Goal: Task Accomplishment & Management: Manage account settings

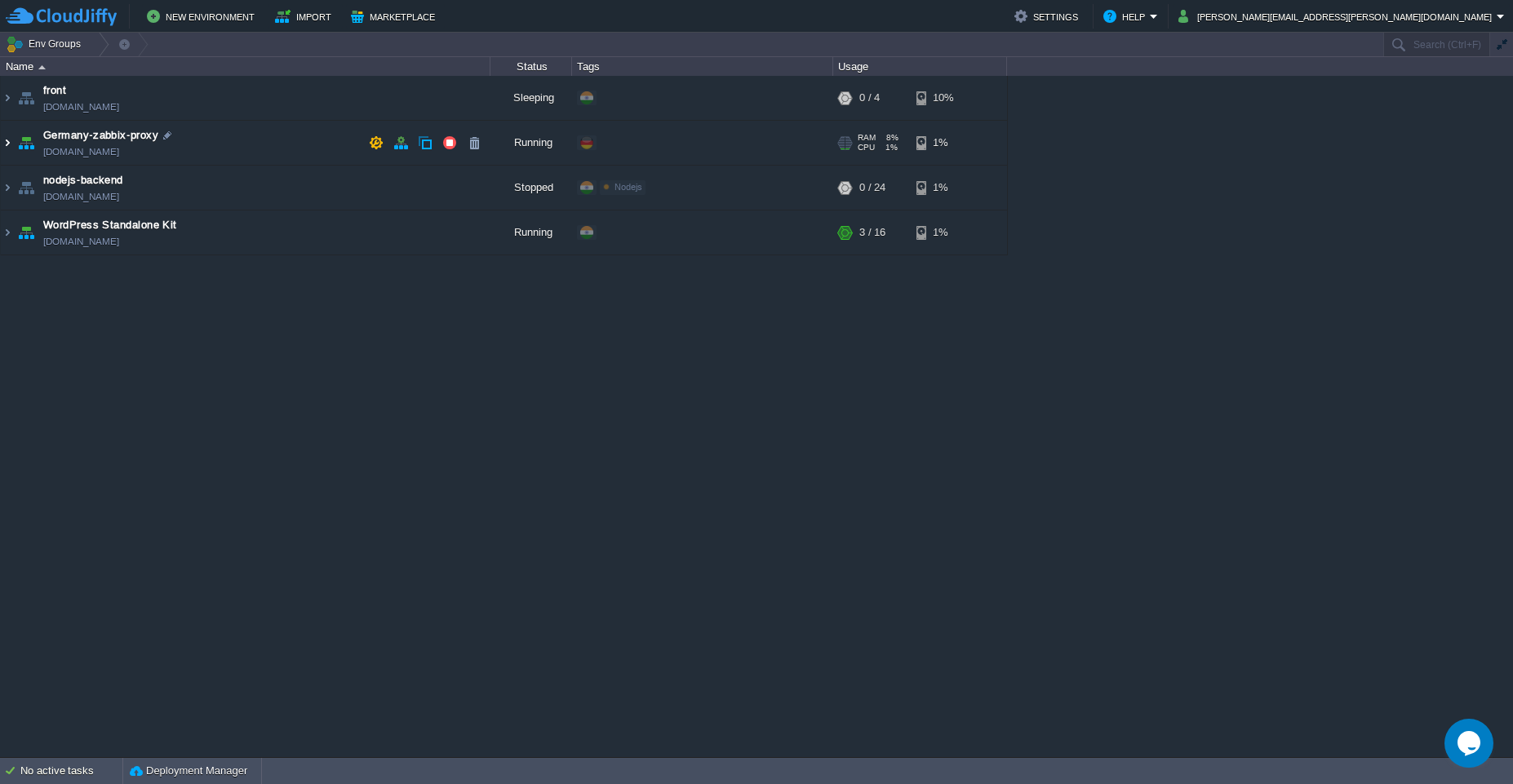
click at [12, 144] on img at bounding box center [7, 142] width 13 height 44
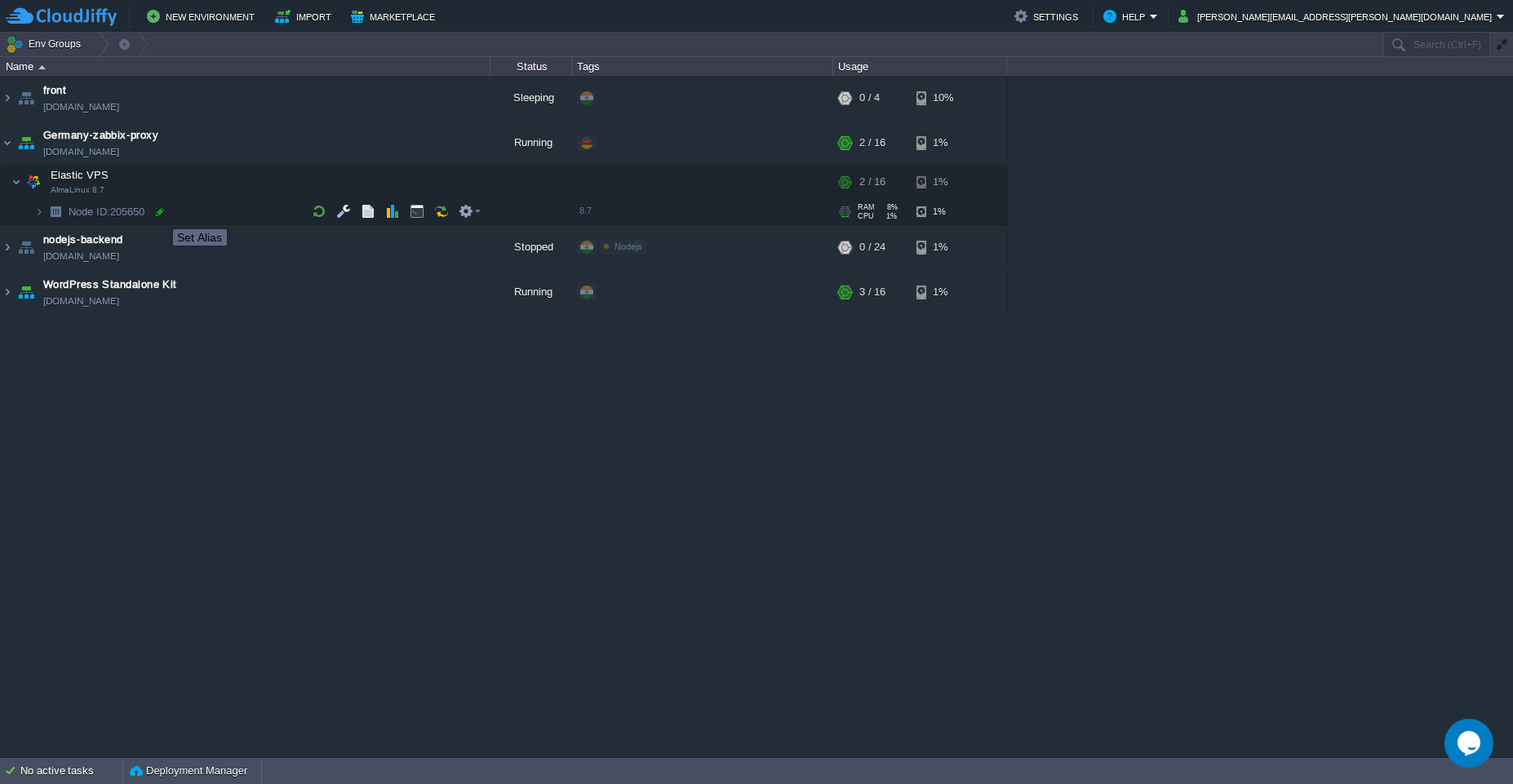
click at [161, 215] on div at bounding box center [159, 212] width 14 height 14
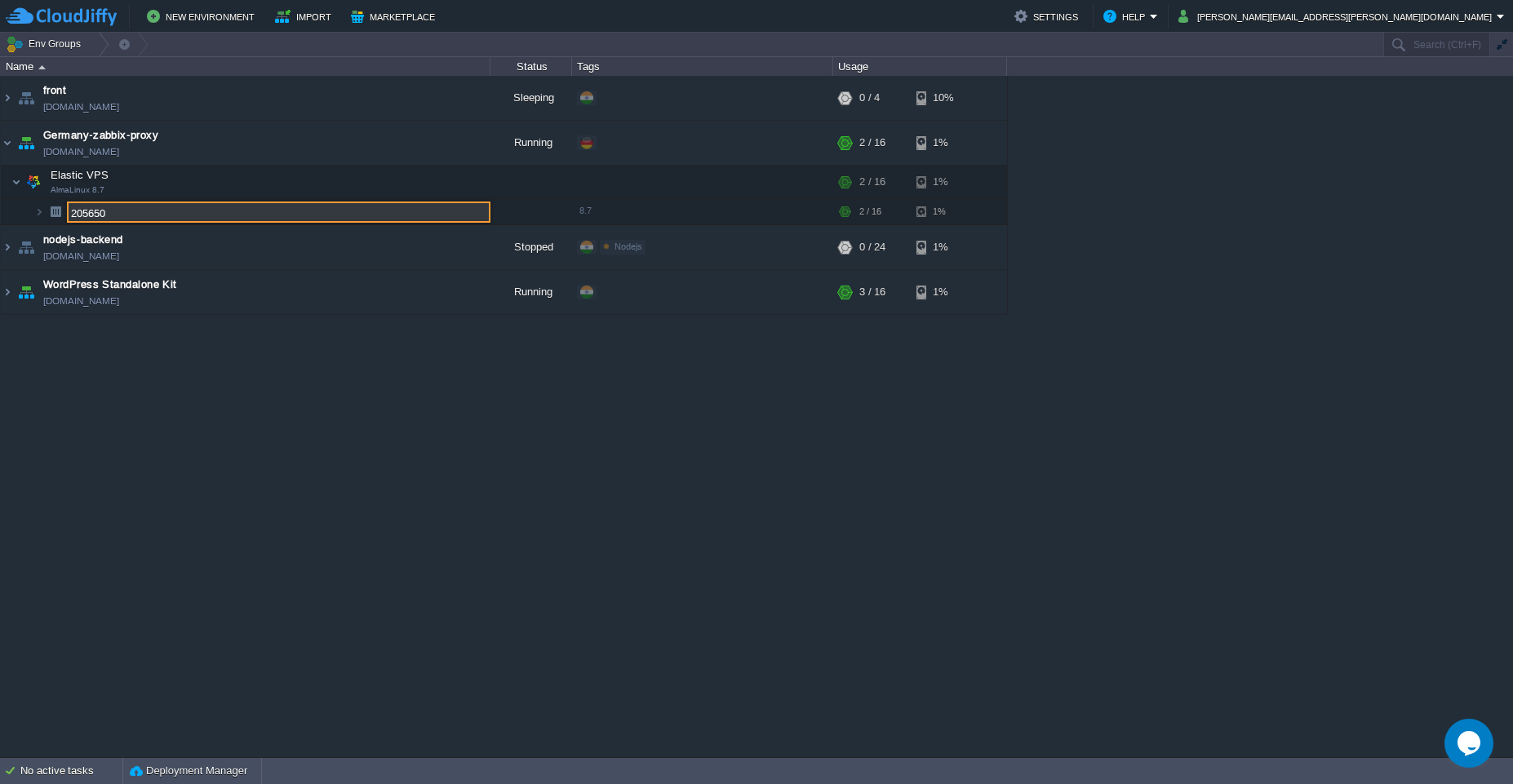
click at [146, 211] on input "205650" at bounding box center [278, 212] width 423 height 21
drag, startPoint x: 143, startPoint y: 211, endPoint x: 63, endPoint y: 212, distance: 80.0
click at [63, 212] on div "front [DOMAIN_NAME] Sleeping + Add to Env Group RAM 0% CPU 0% 0 / 4 10% Germany…" at bounding box center [756, 416] width 1513 height 681
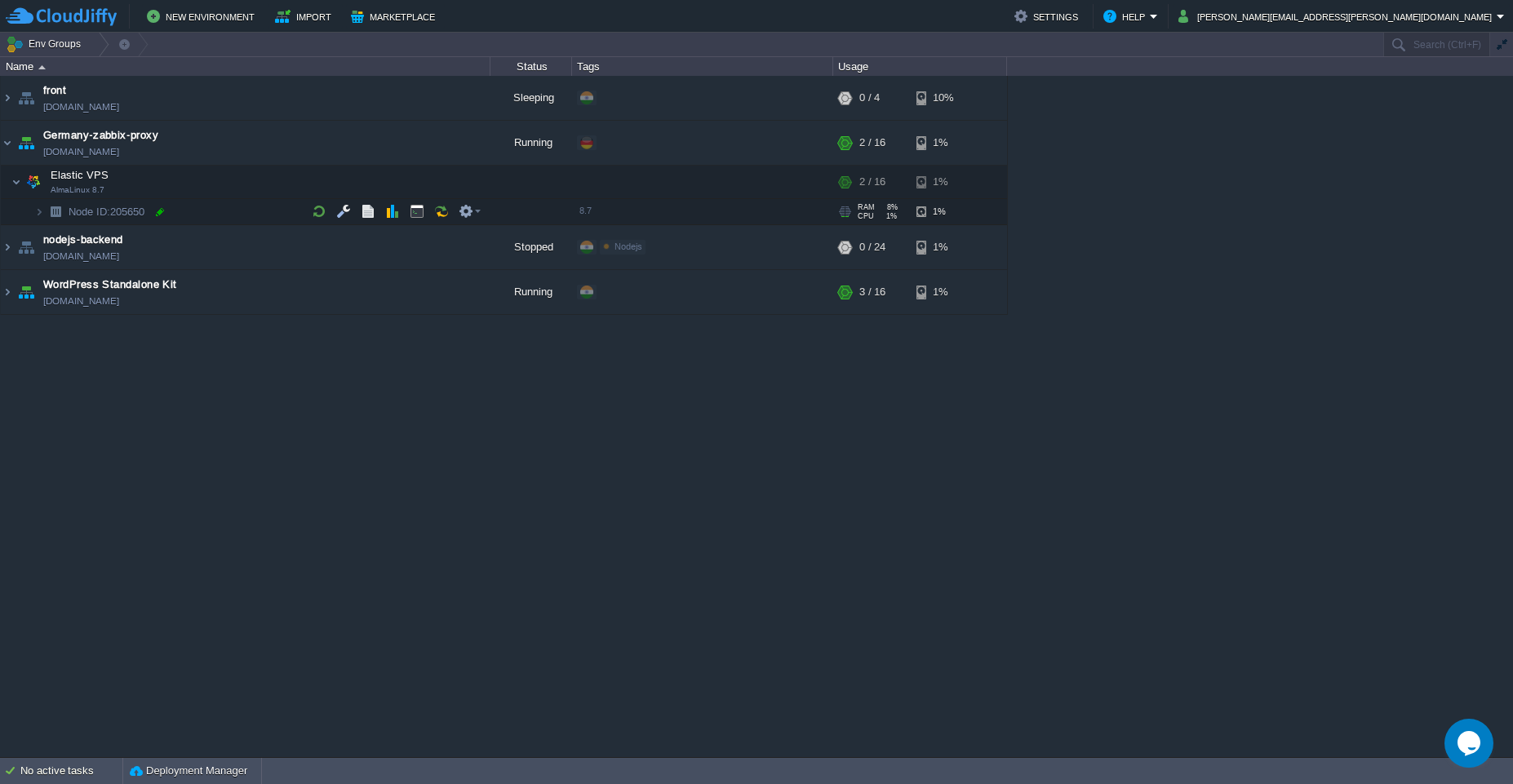
click at [161, 214] on div at bounding box center [159, 212] width 14 height 14
type input "205650"
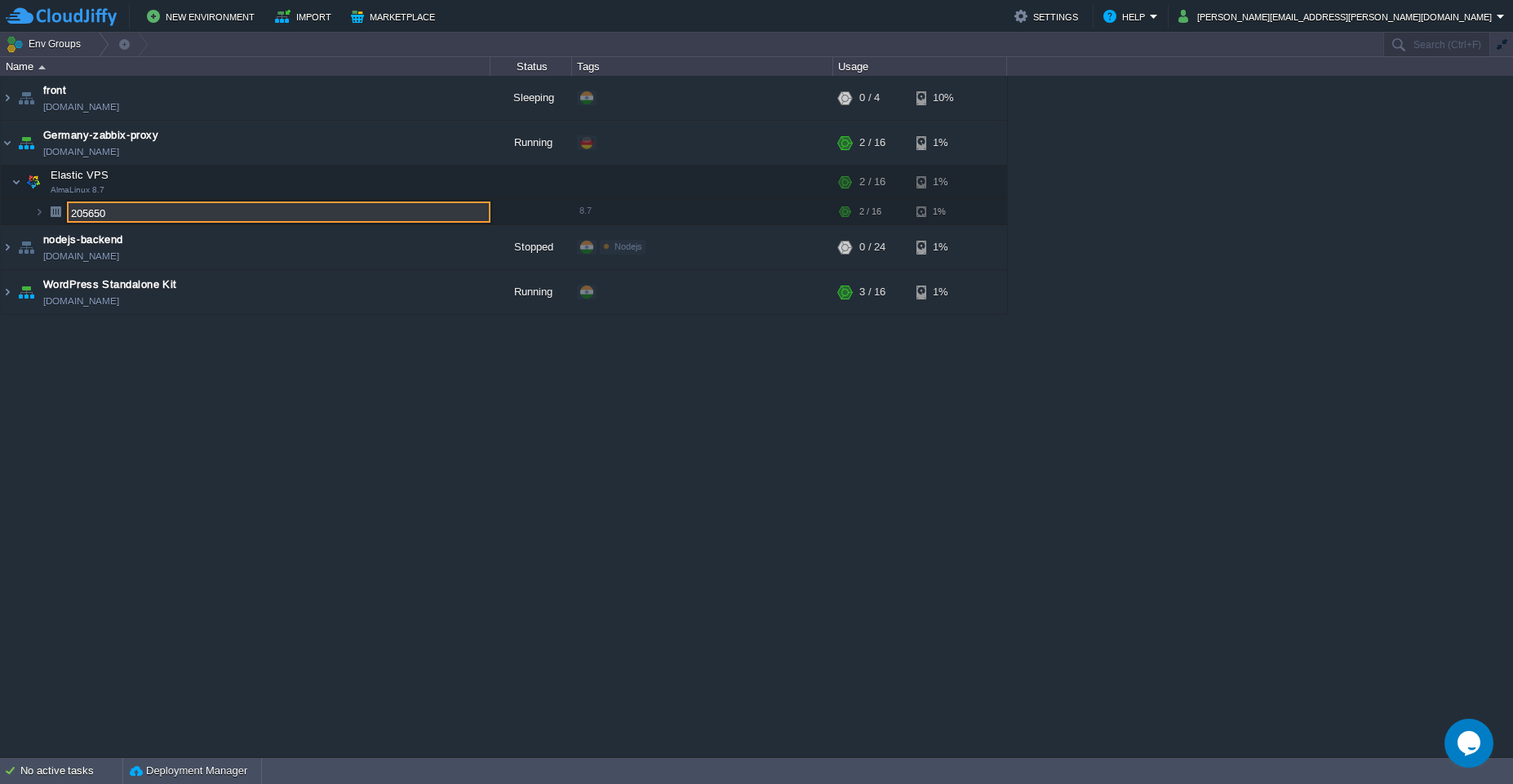
click at [136, 217] on input "205650" at bounding box center [278, 212] width 423 height 21
click at [132, 213] on input "205650" at bounding box center [278, 212] width 423 height 21
drag, startPoint x: 133, startPoint y: 215, endPoint x: 46, endPoint y: 219, distance: 87.1
click at [73, 214] on input "205650" at bounding box center [278, 212] width 423 height 21
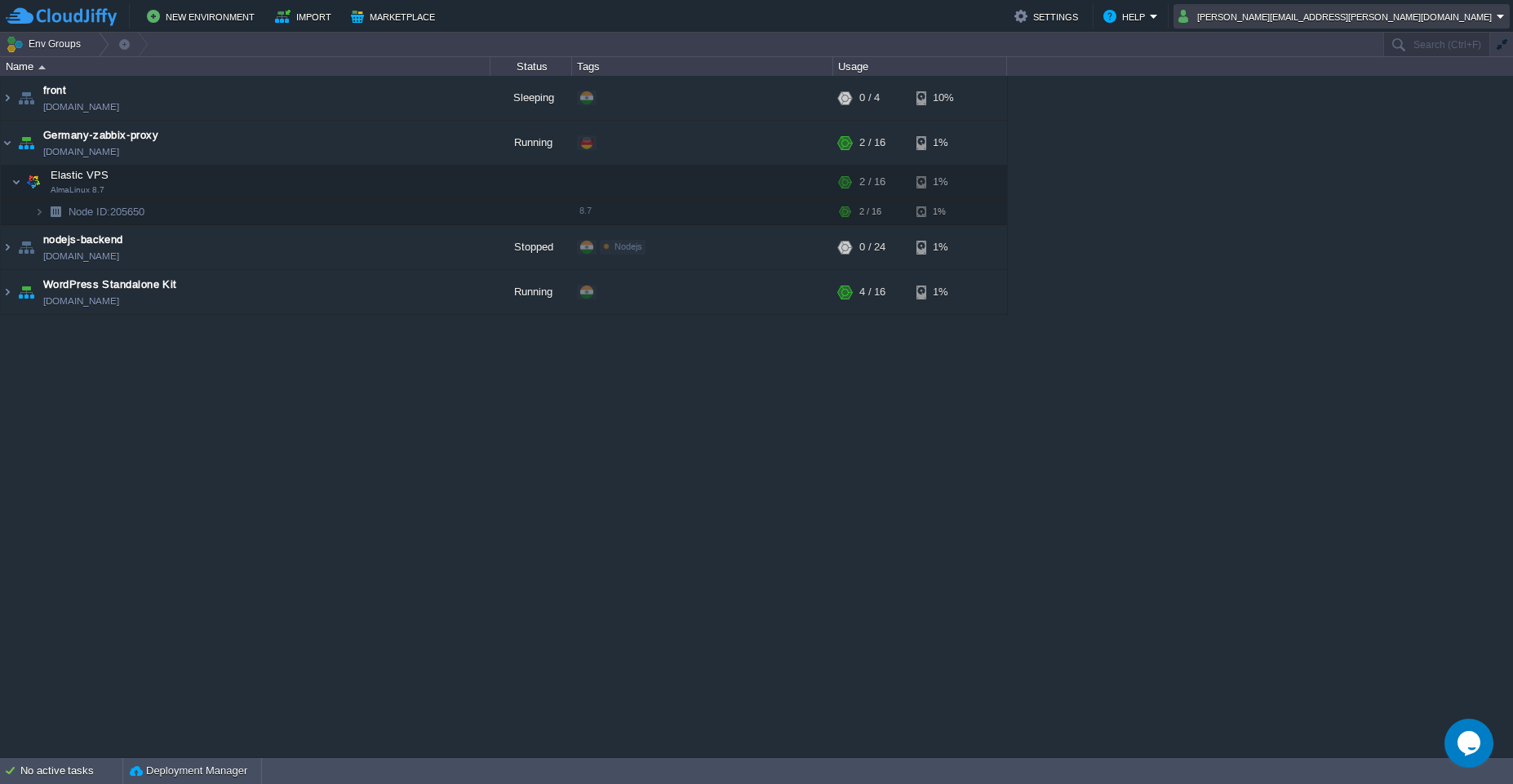
click at [1500, 24] on em "[PERSON_NAME][EMAIL_ADDRESS][PERSON_NAME][DOMAIN_NAME]" at bounding box center [1341, 16] width 327 height 20
click at [1362, 89] on span "Sign out" at bounding box center [1351, 86] width 39 height 13
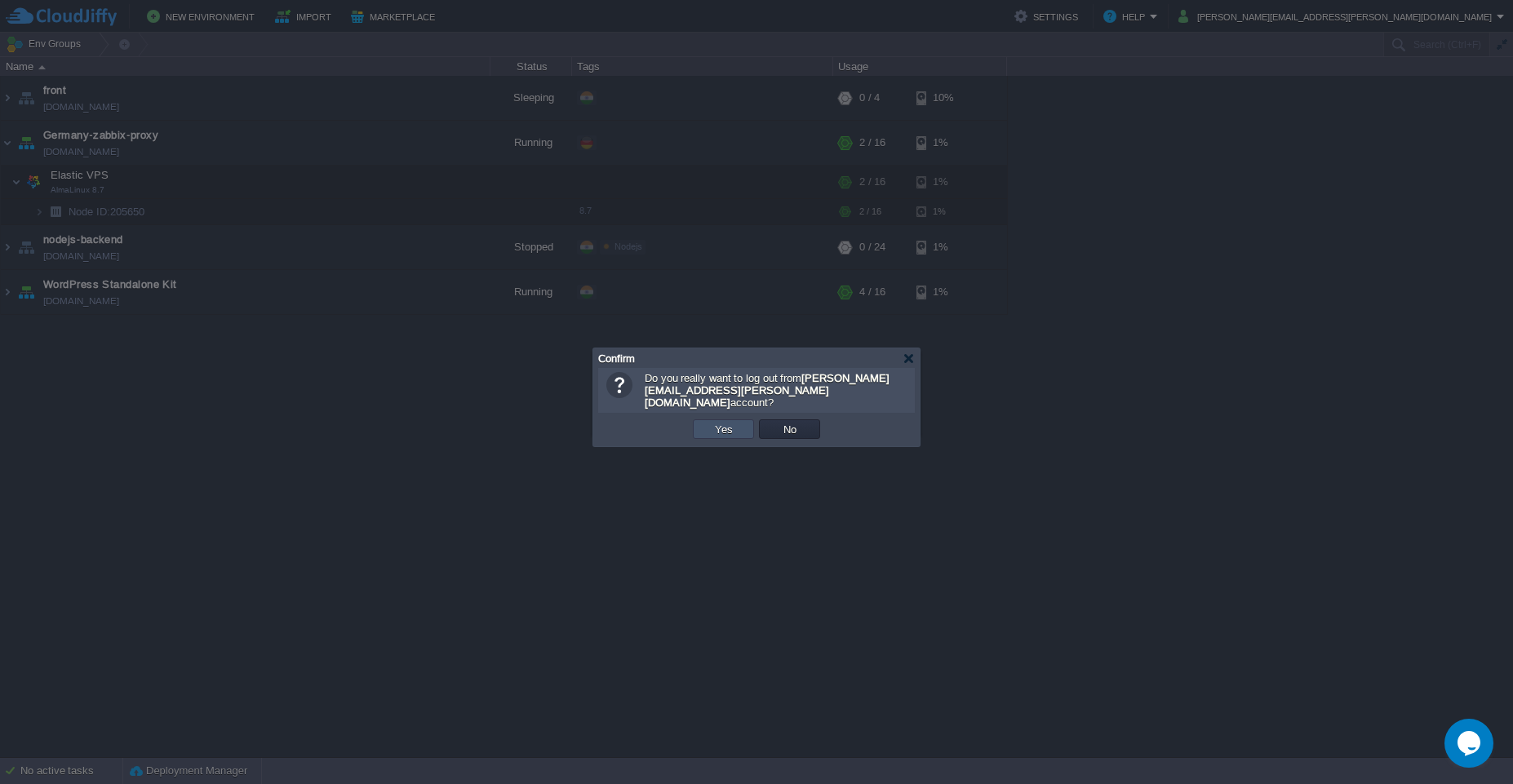
click at [717, 422] on button "Yes" at bounding box center [723, 429] width 28 height 14
